Goal: Information Seeking & Learning: Learn about a topic

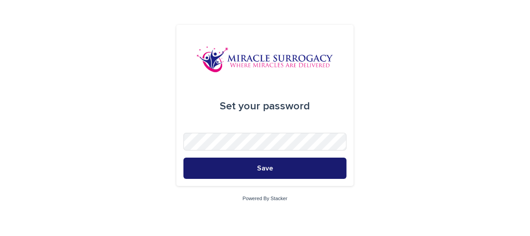
click at [273, 171] on button "Save" at bounding box center [265, 168] width 163 height 21
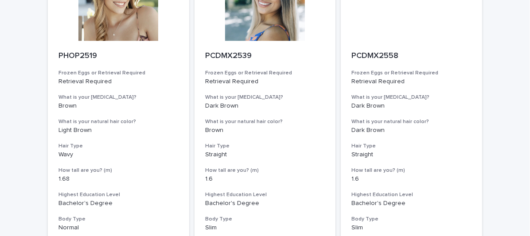
scroll to position [1186, 0]
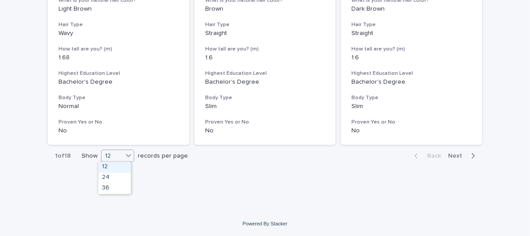
click at [115, 155] on div "12" at bounding box center [112, 156] width 21 height 9
click at [115, 186] on div "36" at bounding box center [114, 189] width 32 height 11
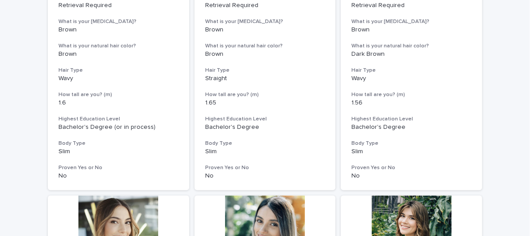
scroll to position [0, 0]
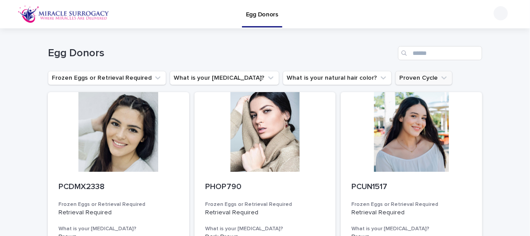
click at [396, 77] on button "Proven Cycle" at bounding box center [424, 78] width 57 height 14
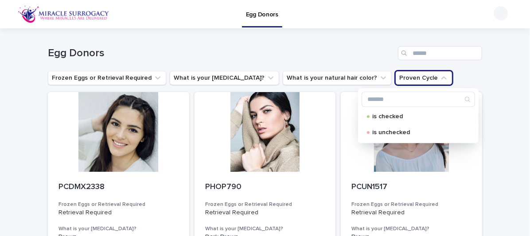
click at [396, 77] on button "Proven Cycle" at bounding box center [424, 78] width 57 height 14
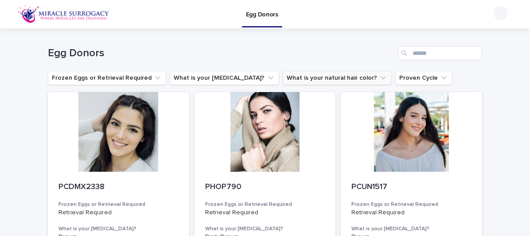
click at [379, 78] on icon "What is your natural hair color?" at bounding box center [383, 78] width 9 height 9
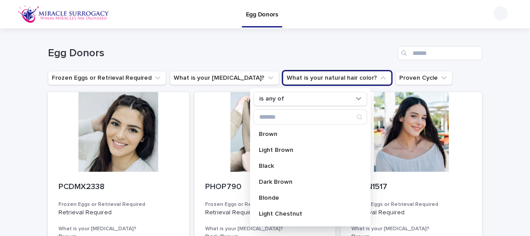
click at [309, 41] on div "Egg Donors" at bounding box center [265, 49] width 435 height 43
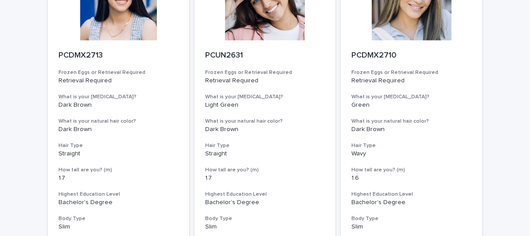
scroll to position [3675, 0]
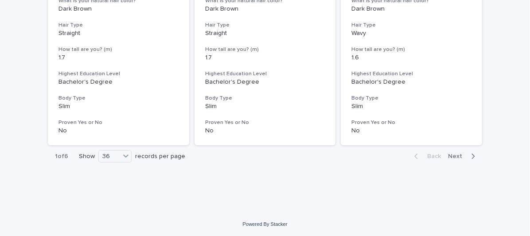
click at [456, 153] on button "Next" at bounding box center [464, 157] width 38 height 8
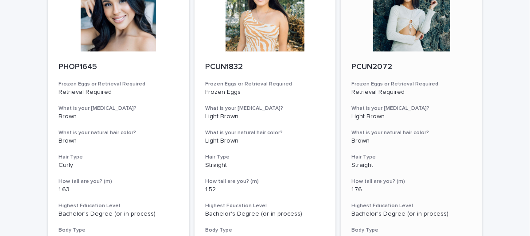
scroll to position [3187, 0]
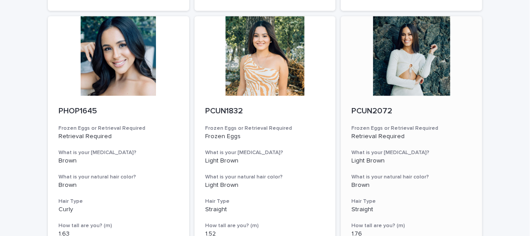
click at [411, 64] on div at bounding box center [411, 56] width 141 height 80
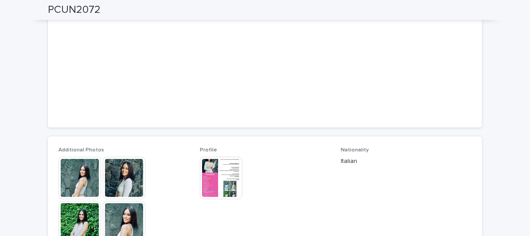
scroll to position [221, 0]
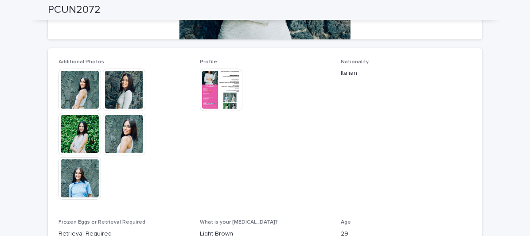
click at [189, 96] on div "Additional Photos This file cannot be opened Download File Profile This file ca…" at bounding box center [265, 208] width 413 height 298
click at [212, 92] on img at bounding box center [221, 90] width 43 height 43
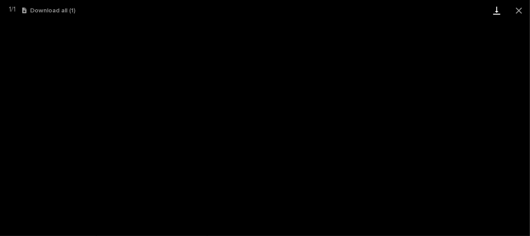
click at [498, 9] on link "Download" at bounding box center [497, 10] width 22 height 21
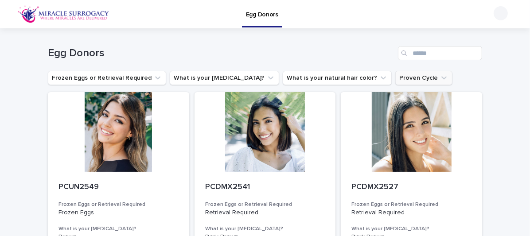
click at [396, 80] on button "Proven Cycle" at bounding box center [424, 78] width 57 height 14
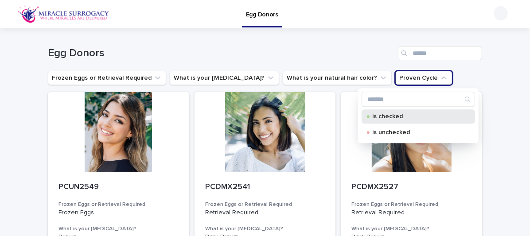
click at [378, 118] on p "is checked" at bounding box center [417, 117] width 89 height 6
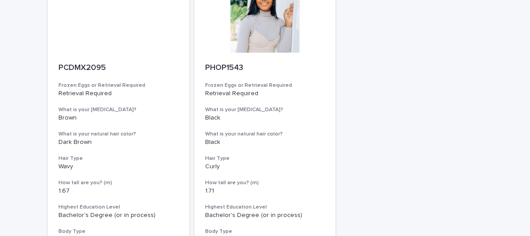
scroll to position [93, 0]
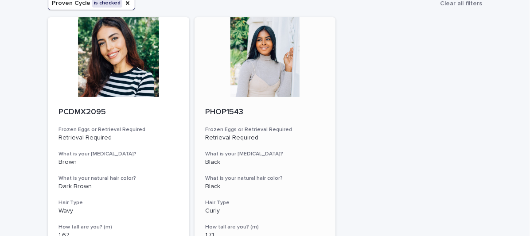
click at [274, 59] on div at bounding box center [265, 57] width 141 height 80
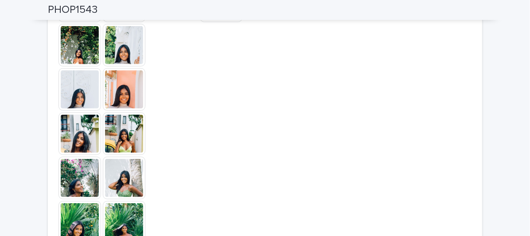
scroll to position [355, 0]
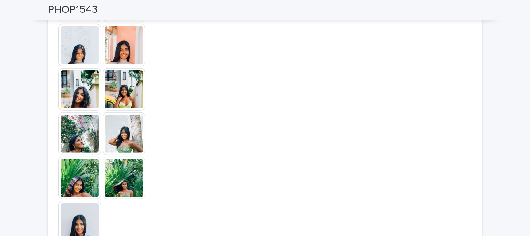
click at [122, 137] on img at bounding box center [124, 134] width 43 height 43
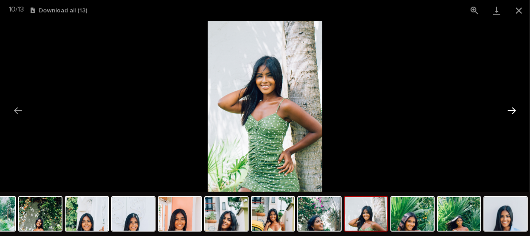
click at [514, 107] on button "Next slide" at bounding box center [512, 110] width 19 height 17
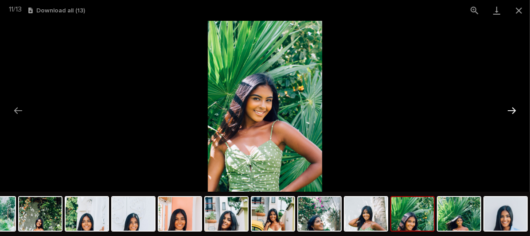
click at [514, 107] on button "Next slide" at bounding box center [512, 110] width 19 height 17
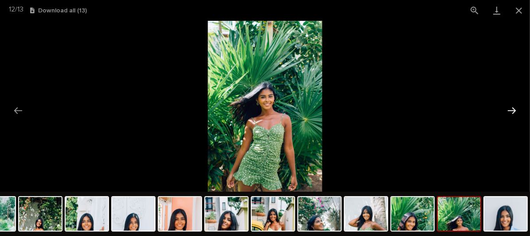
click at [514, 107] on button "Next slide" at bounding box center [512, 110] width 19 height 17
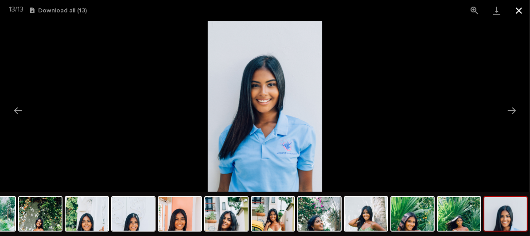
click at [518, 12] on button "Close gallery" at bounding box center [519, 10] width 22 height 21
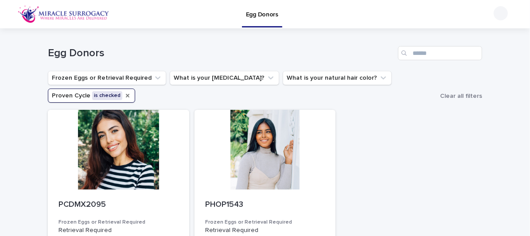
click at [124, 95] on icon "Proven Cycle" at bounding box center [127, 95] width 7 height 7
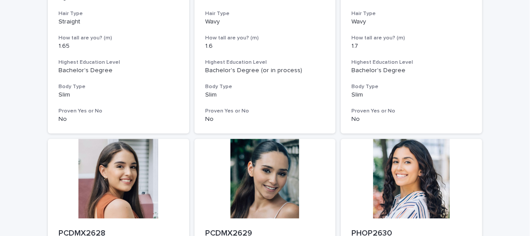
scroll to position [1186, 0]
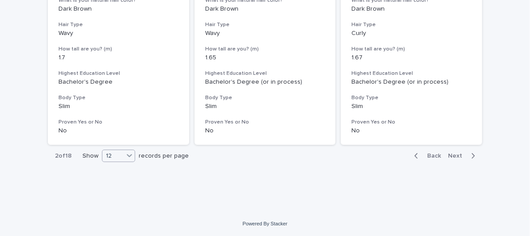
click at [119, 156] on div "12" at bounding box center [112, 156] width 21 height 9
click at [116, 185] on div "36" at bounding box center [116, 189] width 32 height 11
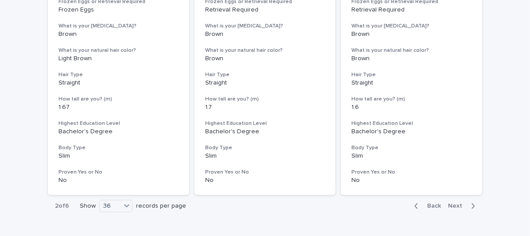
scroll to position [3670, 0]
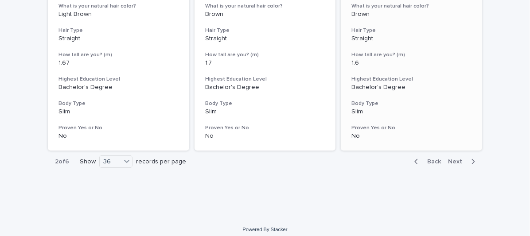
drag, startPoint x: 452, startPoint y: 160, endPoint x: 345, endPoint y: 92, distance: 126.7
click at [452, 160] on span "Next" at bounding box center [458, 162] width 20 height 6
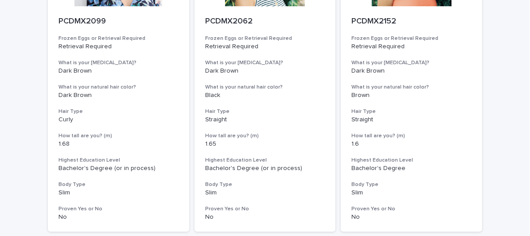
scroll to position [3675, 0]
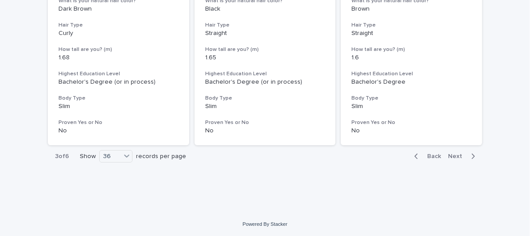
click at [468, 153] on div "button" at bounding box center [472, 157] width 8 height 8
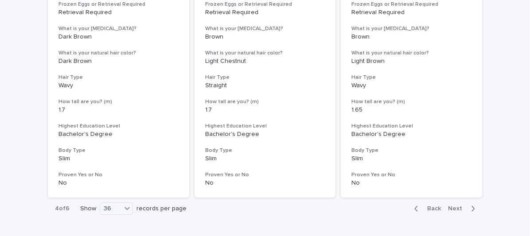
scroll to position [3647, 0]
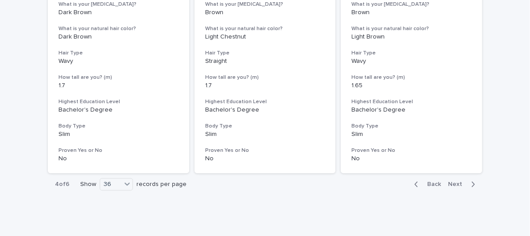
click at [463, 181] on span "Next" at bounding box center [458, 184] width 20 height 6
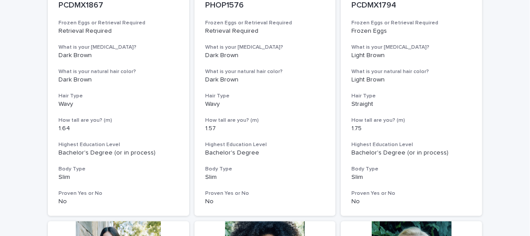
scroll to position [2849, 0]
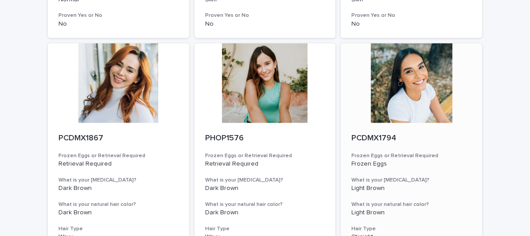
click at [432, 83] on div at bounding box center [411, 83] width 141 height 80
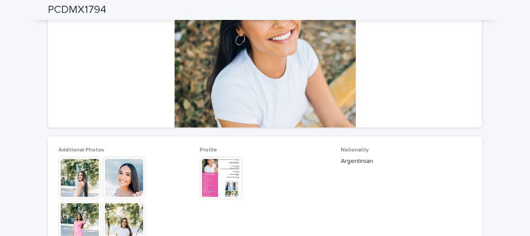
scroll to position [266, 0]
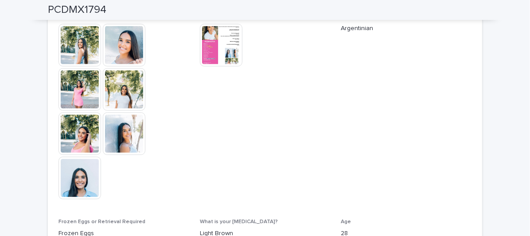
click at [230, 47] on img at bounding box center [221, 45] width 43 height 43
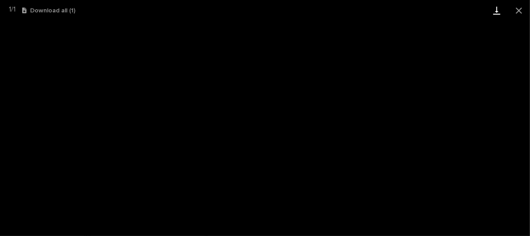
click at [498, 11] on link "Download" at bounding box center [497, 10] width 22 height 21
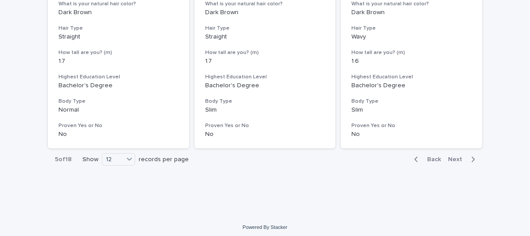
scroll to position [1186, 0]
